Goal: Book appointment/travel/reservation

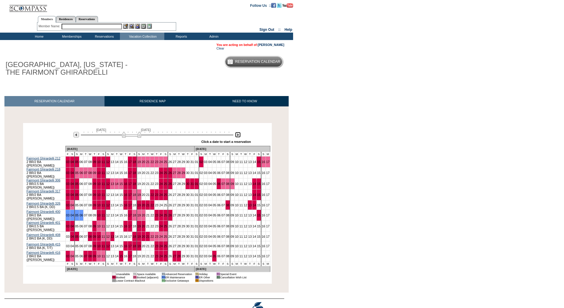
click at [238, 135] on img at bounding box center [238, 135] width 6 height 6
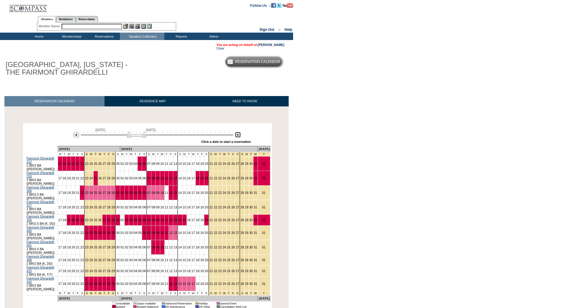
click at [238, 135] on img at bounding box center [238, 135] width 6 height 6
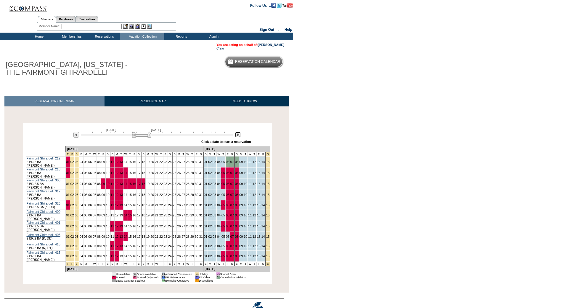
click at [239, 134] on img at bounding box center [238, 135] width 6 height 6
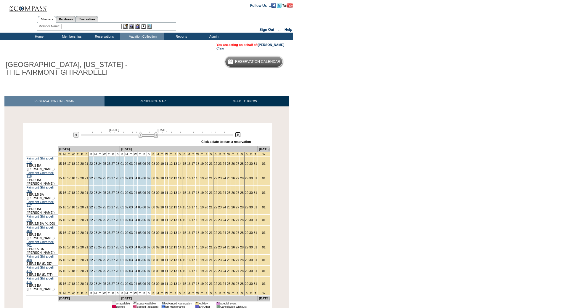
click at [155, 137] on img at bounding box center [148, 134] width 19 height 6
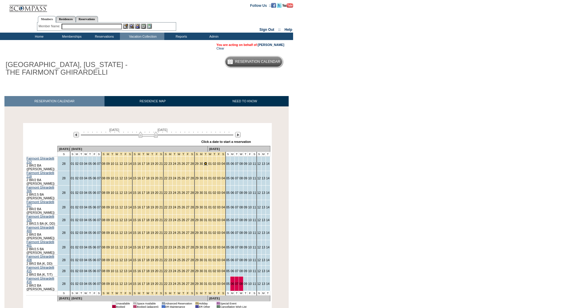
click at [204, 163] on link "31" at bounding box center [206, 164] width 4 height 4
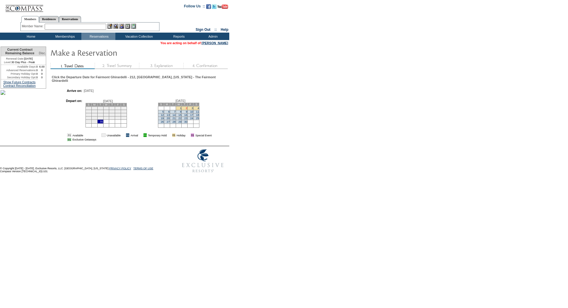
click at [187, 110] on link "2" at bounding box center [186, 108] width 1 height 3
